Goal: Task Accomplishment & Management: Manage account settings

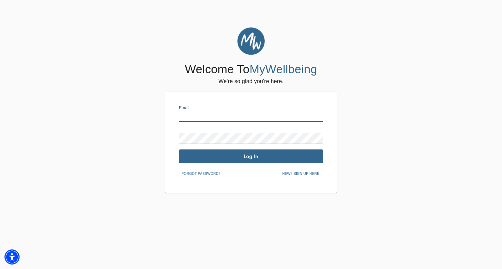
click at [189, 114] on input "text" at bounding box center [251, 116] width 144 height 11
type input "[PERSON_NAME][EMAIL_ADDRESS][DOMAIN_NAME]"
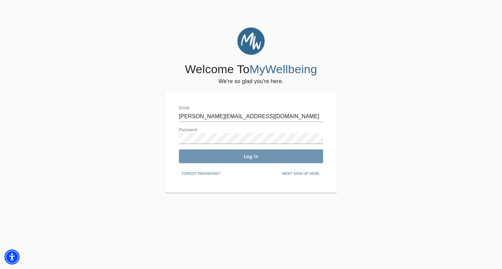
click at [207, 157] on span "Log In" at bounding box center [251, 156] width 139 height 7
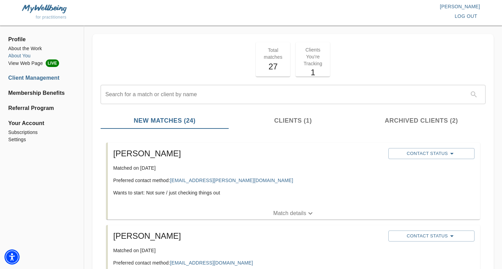
click at [23, 55] on li "About You" at bounding box center [41, 55] width 67 height 7
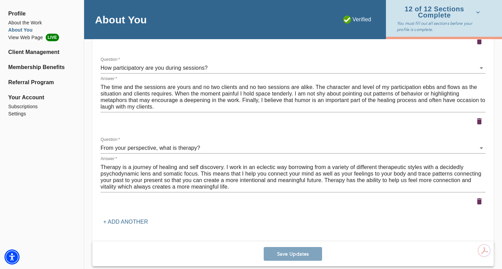
scroll to position [1405, 0]
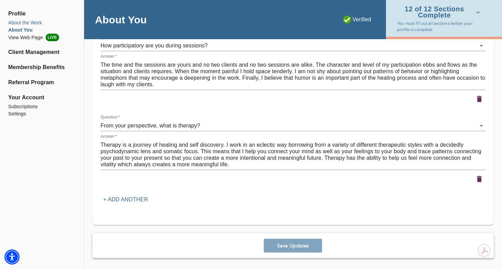
click at [22, 23] on li "About the Work" at bounding box center [41, 22] width 67 height 7
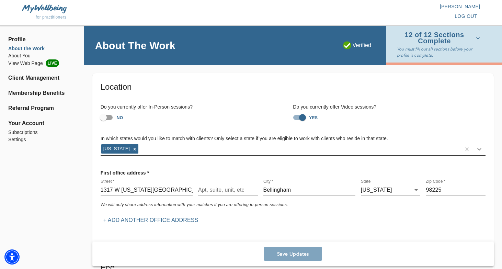
click at [480, 149] on icon at bounding box center [479, 149] width 4 height 2
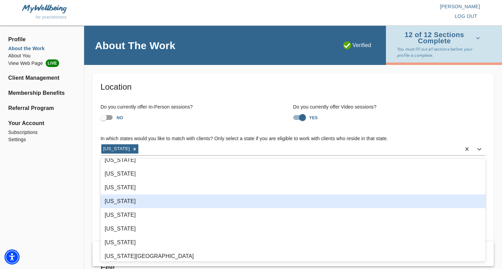
scroll to position [642, 0]
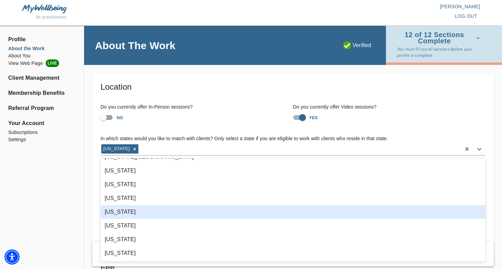
click at [256, 212] on div "[US_STATE]" at bounding box center [293, 212] width 385 height 14
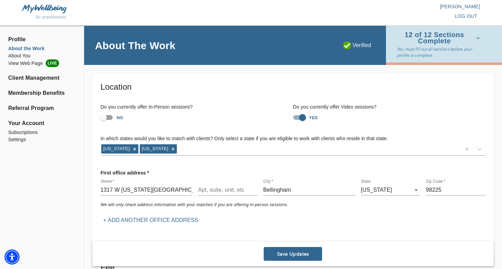
click at [417, 109] on h6 "Do you currently offer Video sessions?" at bounding box center [389, 107] width 193 height 8
click at [298, 251] on span "Save Updates" at bounding box center [293, 254] width 53 height 7
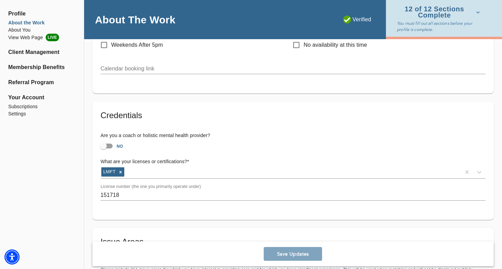
scroll to position [418, 0]
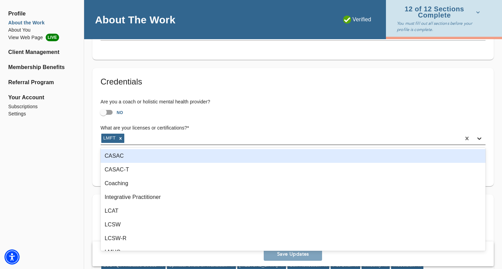
click at [479, 137] on icon at bounding box center [479, 138] width 7 height 7
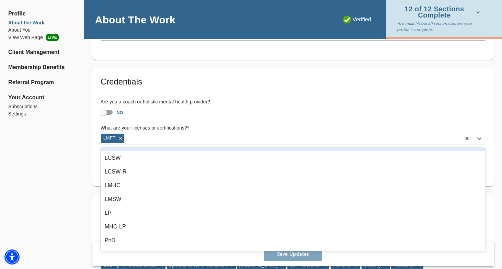
scroll to position [68, 0]
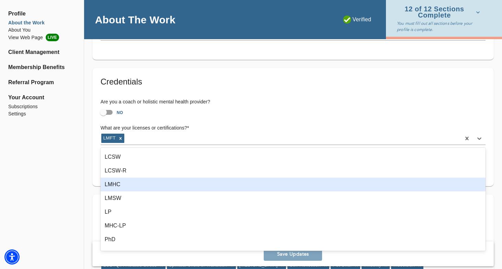
click at [339, 190] on div "LMHC" at bounding box center [293, 185] width 385 height 14
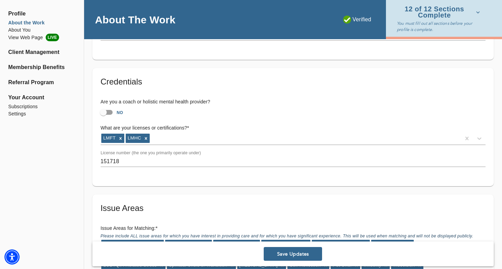
click at [293, 252] on span "Save Updates" at bounding box center [293, 254] width 53 height 7
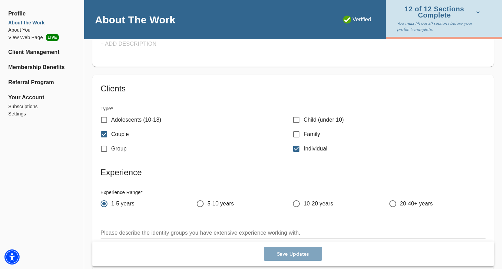
scroll to position [1298, 0]
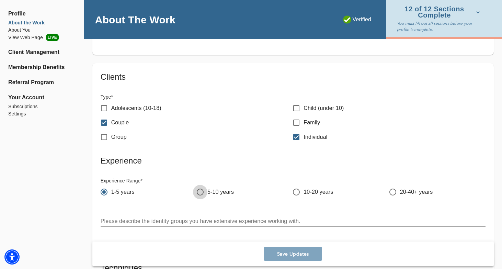
click at [199, 192] on input "5-10 years" at bounding box center [200, 192] width 14 height 14
radio input "true"
radio input "false"
click at [297, 252] on span "Save Updates" at bounding box center [293, 254] width 53 height 7
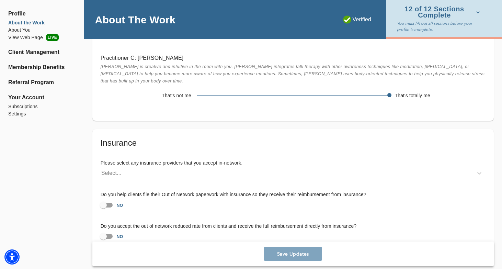
scroll to position [1862, 0]
